Goal: Find specific page/section: Find specific page/section

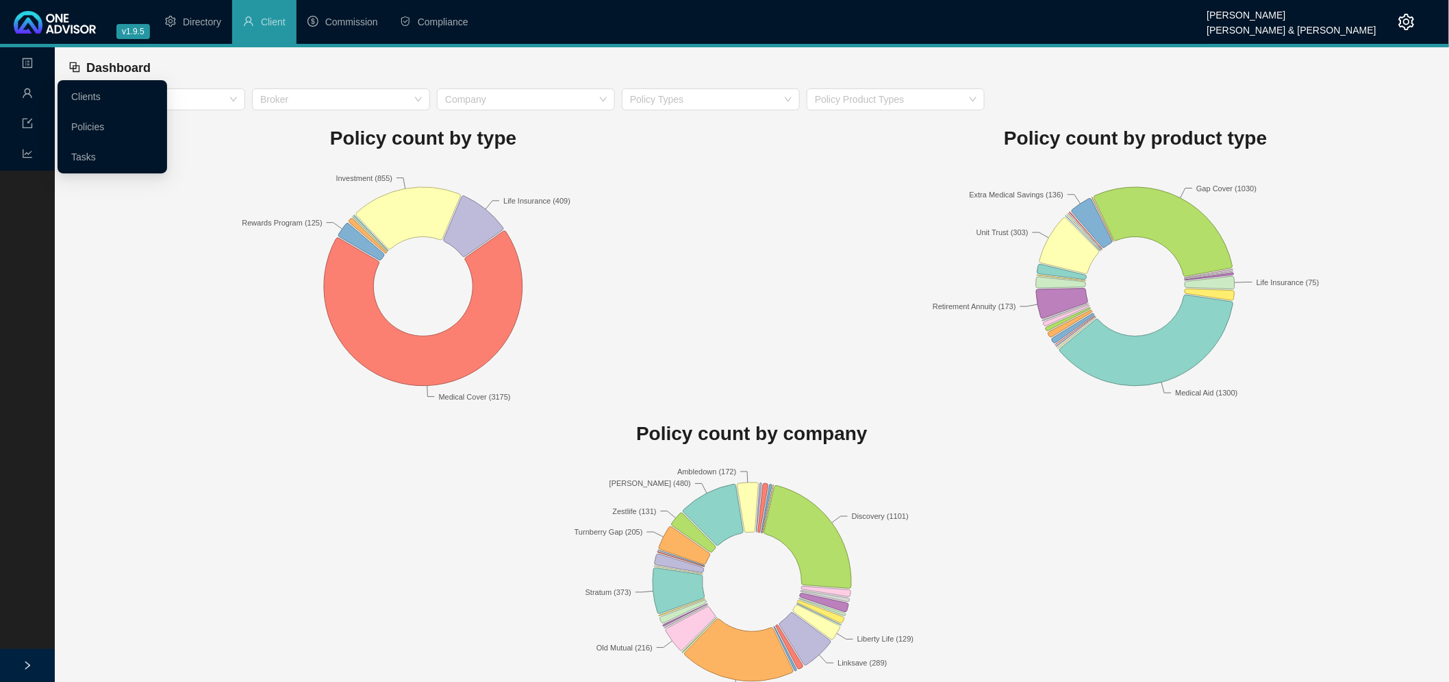
click at [24, 91] on icon "user" at bounding box center [27, 93] width 11 height 11
click at [90, 91] on link "Clients" at bounding box center [85, 96] width 29 height 11
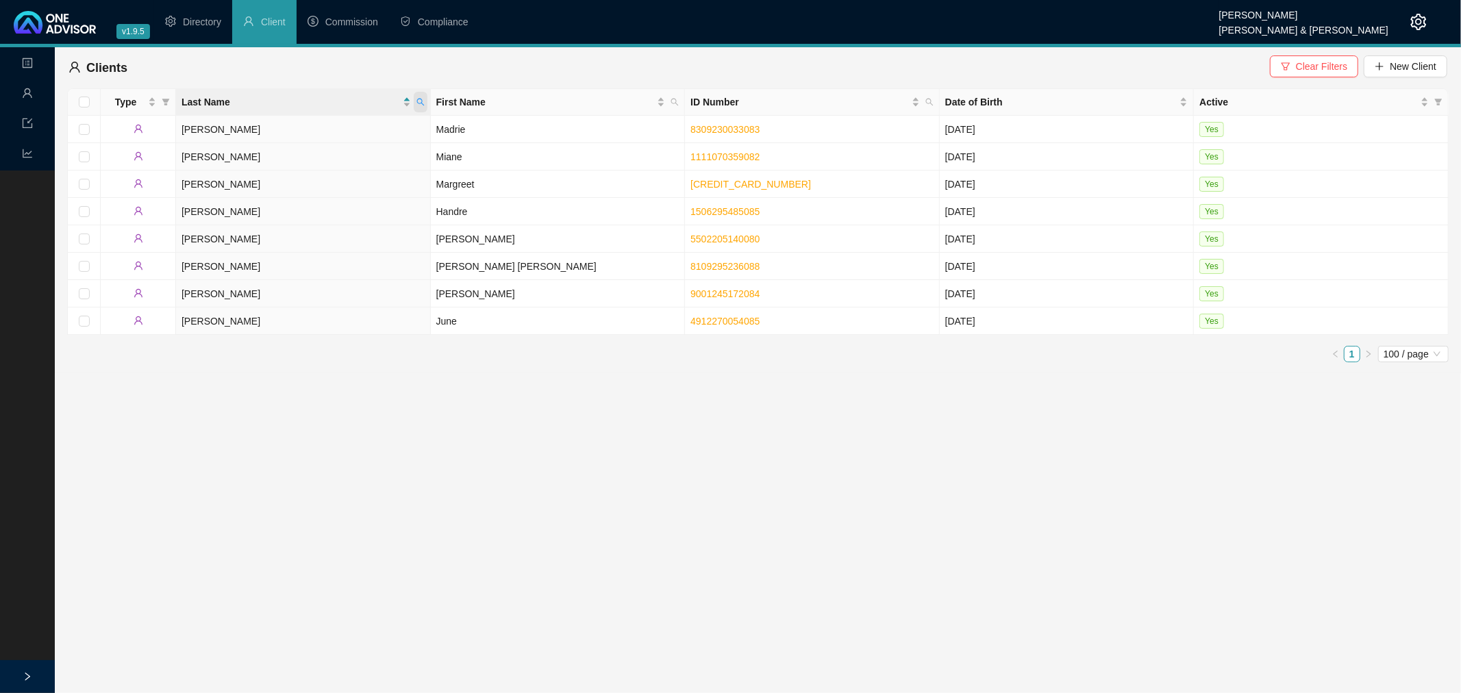
click at [416, 101] on icon "search" at bounding box center [420, 102] width 8 height 8
type input "middle"
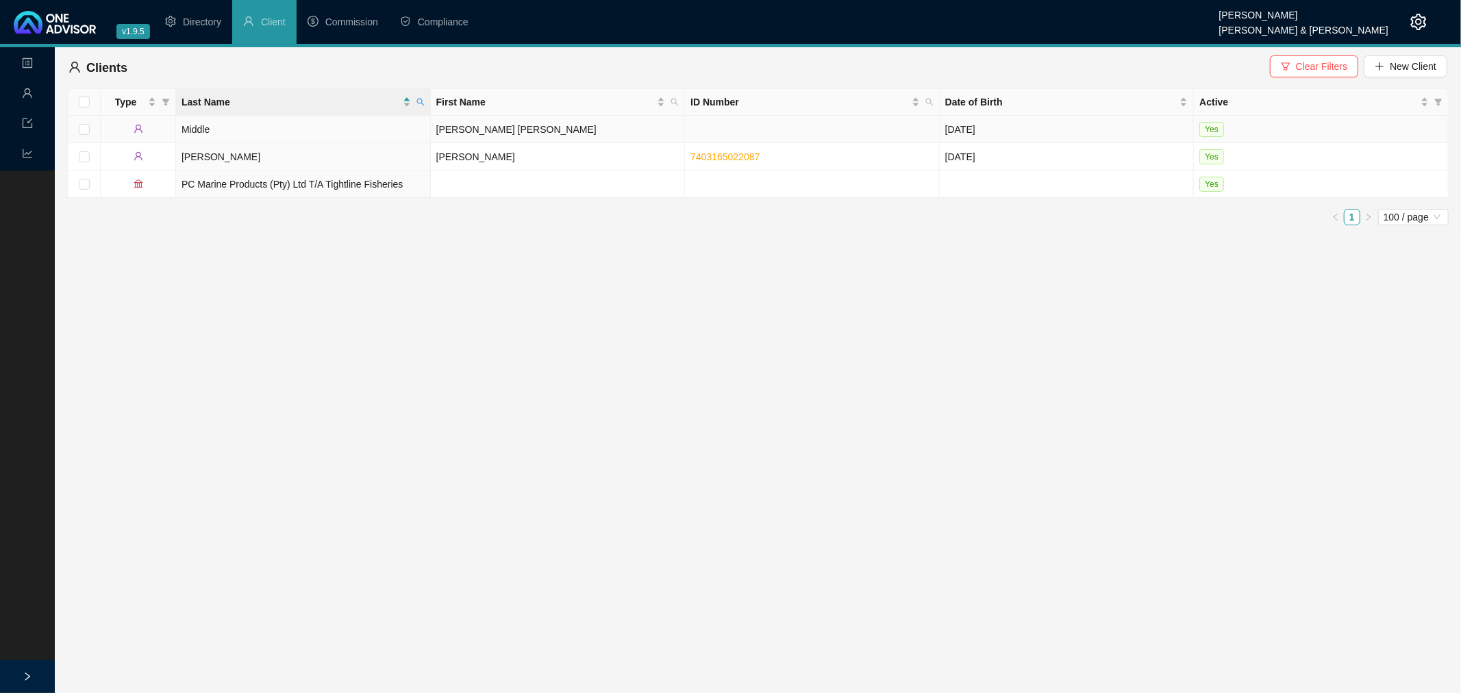
click at [546, 121] on td "[PERSON_NAME] [PERSON_NAME]" at bounding box center [558, 129] width 255 height 27
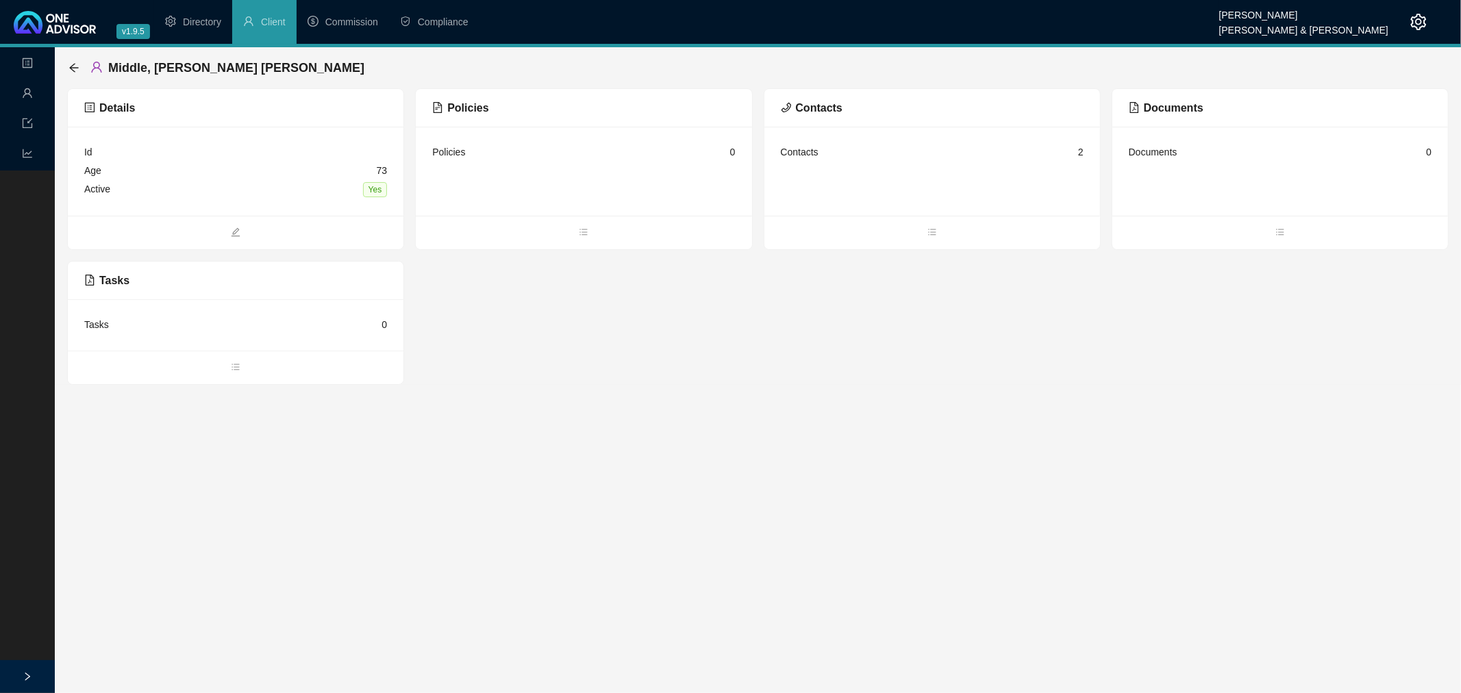
click at [889, 491] on main "Landing Management Data Reports Middle, [PERSON_NAME] [PERSON_NAME] Details Id …" at bounding box center [730, 370] width 1461 height 646
